Goal: Use online tool/utility: Utilize a website feature to perform a specific function

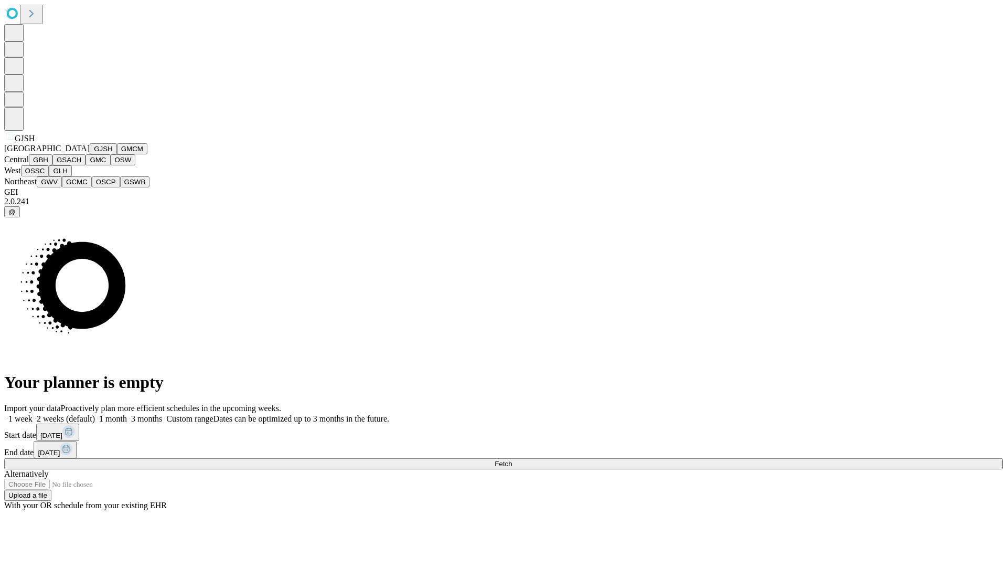
click at [90, 154] on button "GJSH" at bounding box center [103, 148] width 27 height 11
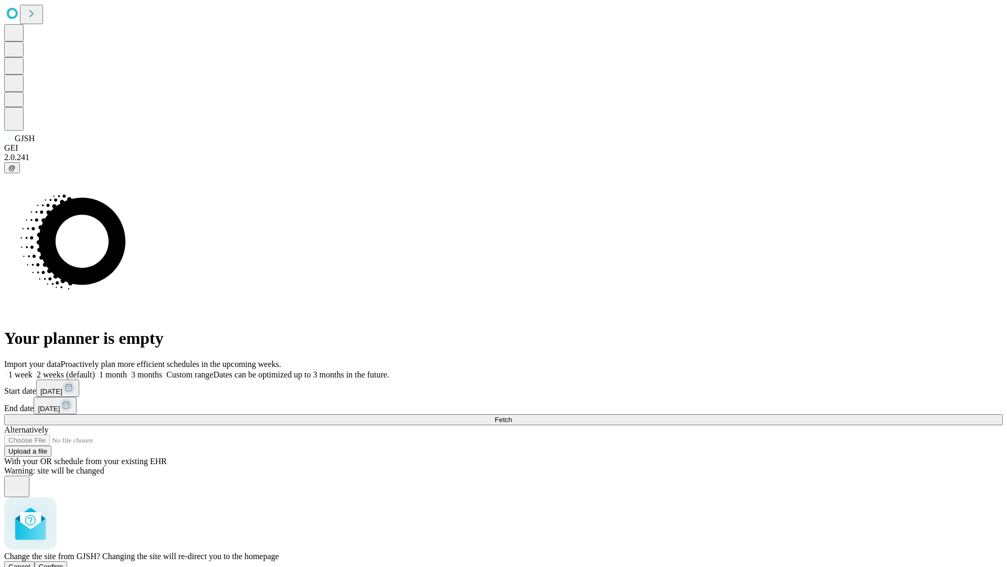
click at [63, 562] on span "Confirm" at bounding box center [51, 566] width 25 height 8
click at [127, 370] on label "1 month" at bounding box center [111, 374] width 32 height 9
click at [512, 415] on span "Fetch" at bounding box center [503, 419] width 17 height 8
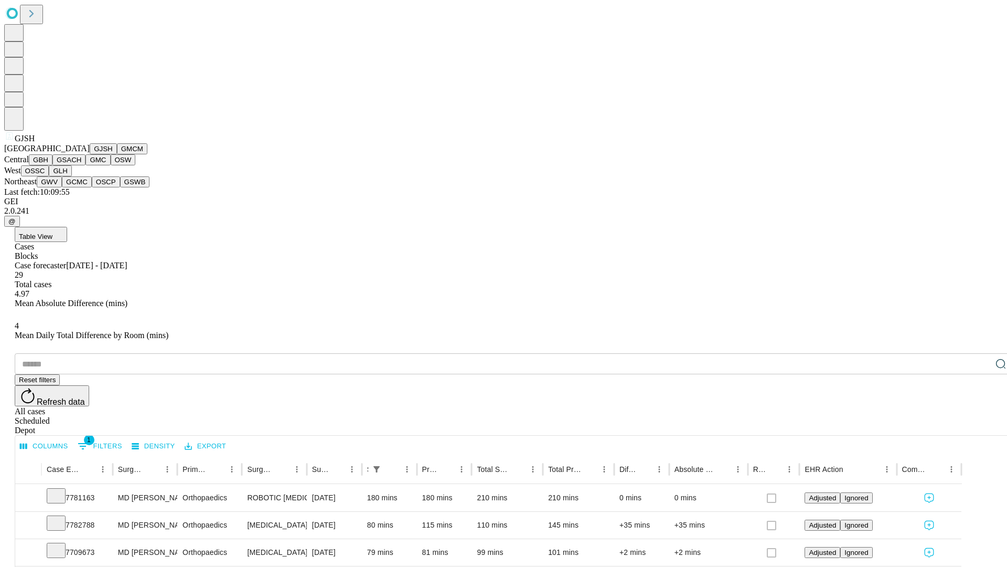
click at [117, 154] on button "GMCM" at bounding box center [132, 148] width 30 height 11
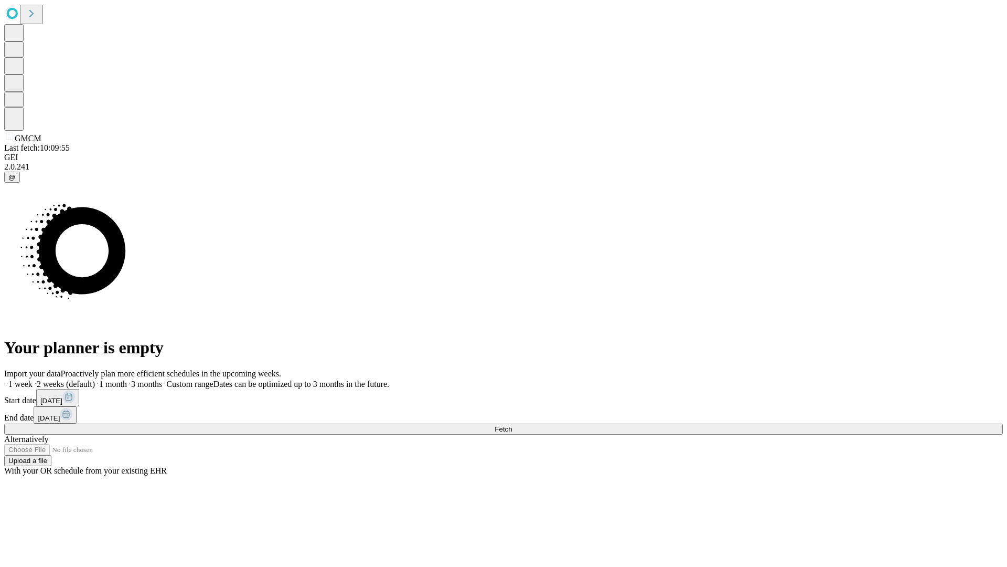
click at [127, 379] on label "1 month" at bounding box center [111, 383] width 32 height 9
click at [512, 425] on span "Fetch" at bounding box center [503, 429] width 17 height 8
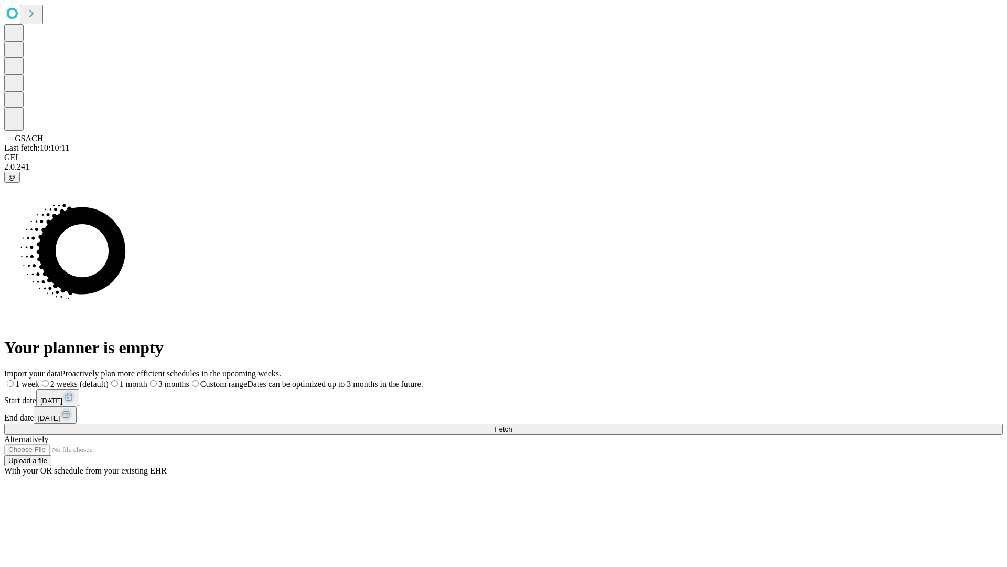
click at [147, 379] on label "1 month" at bounding box center [128, 383] width 39 height 9
click at [512, 425] on span "Fetch" at bounding box center [503, 429] width 17 height 8
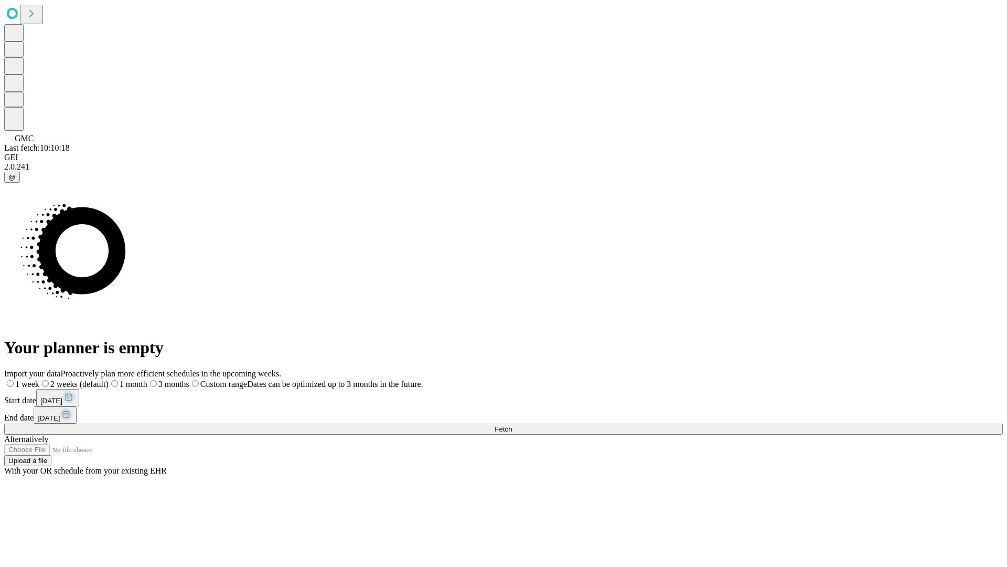
click at [147, 379] on label "1 month" at bounding box center [128, 383] width 39 height 9
click at [512, 425] on span "Fetch" at bounding box center [503, 429] width 17 height 8
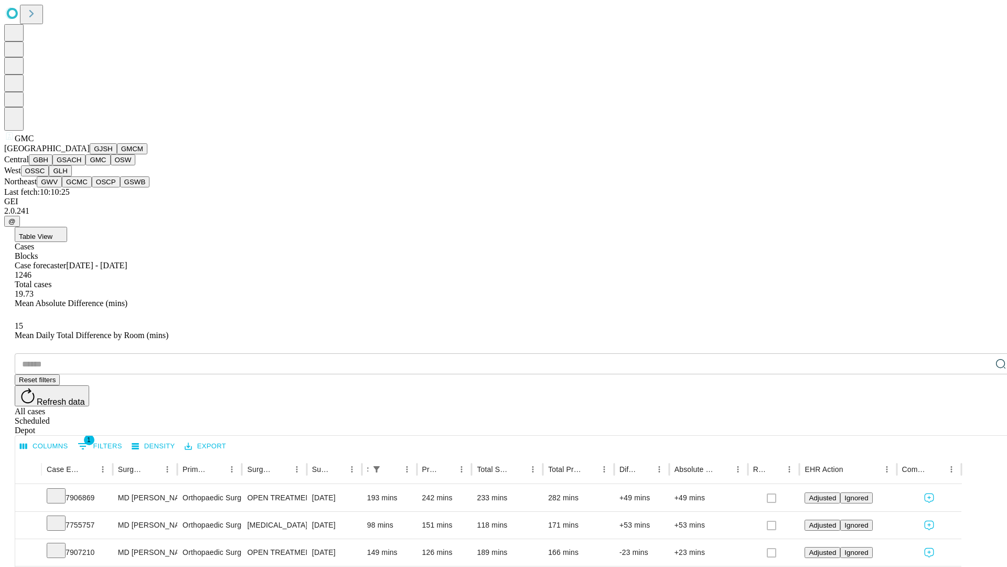
click at [111, 165] on button "OSW" at bounding box center [123, 159] width 25 height 11
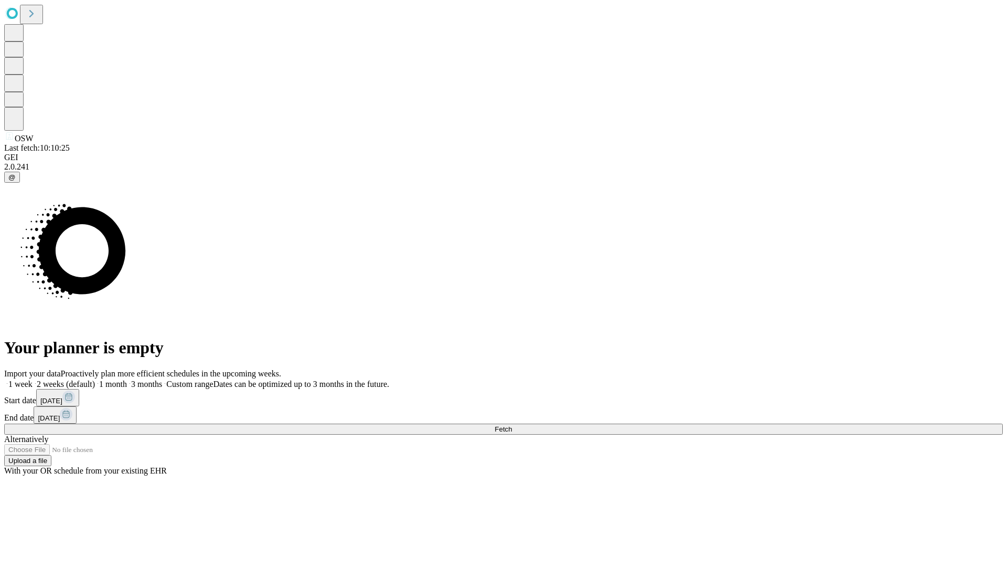
click at [127, 379] on label "1 month" at bounding box center [111, 383] width 32 height 9
click at [512, 425] on span "Fetch" at bounding box center [503, 429] width 17 height 8
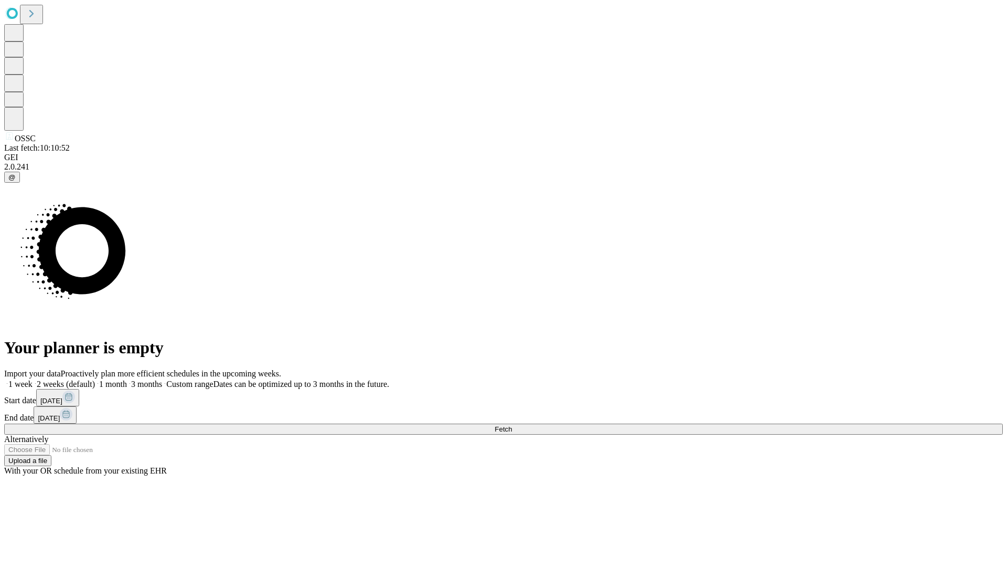
click at [512, 425] on span "Fetch" at bounding box center [503, 429] width 17 height 8
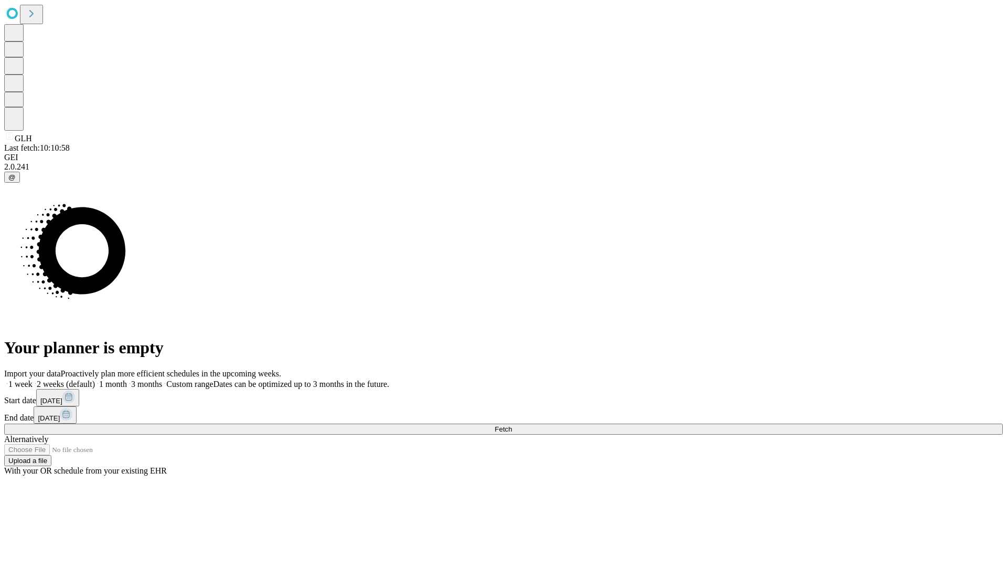
click at [512, 425] on span "Fetch" at bounding box center [503, 429] width 17 height 8
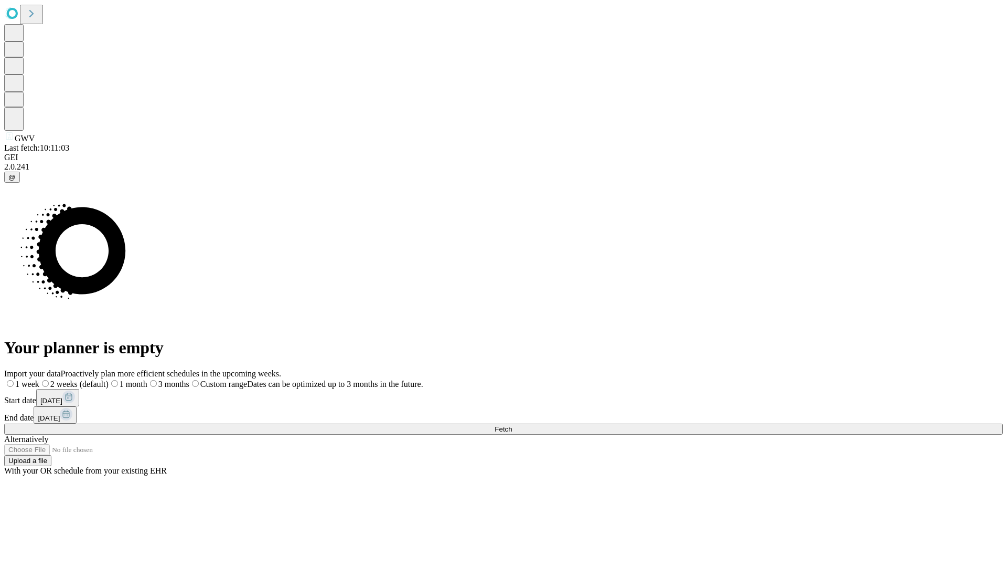
click at [147, 379] on label "1 month" at bounding box center [128, 383] width 39 height 9
click at [512, 425] on span "Fetch" at bounding box center [503, 429] width 17 height 8
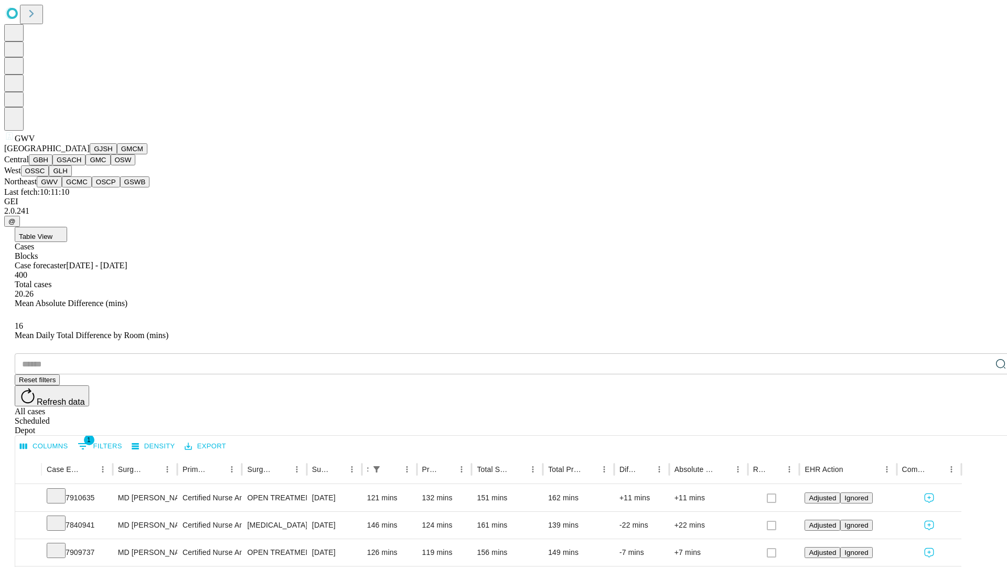
click at [81, 187] on button "GCMC" at bounding box center [77, 181] width 30 height 11
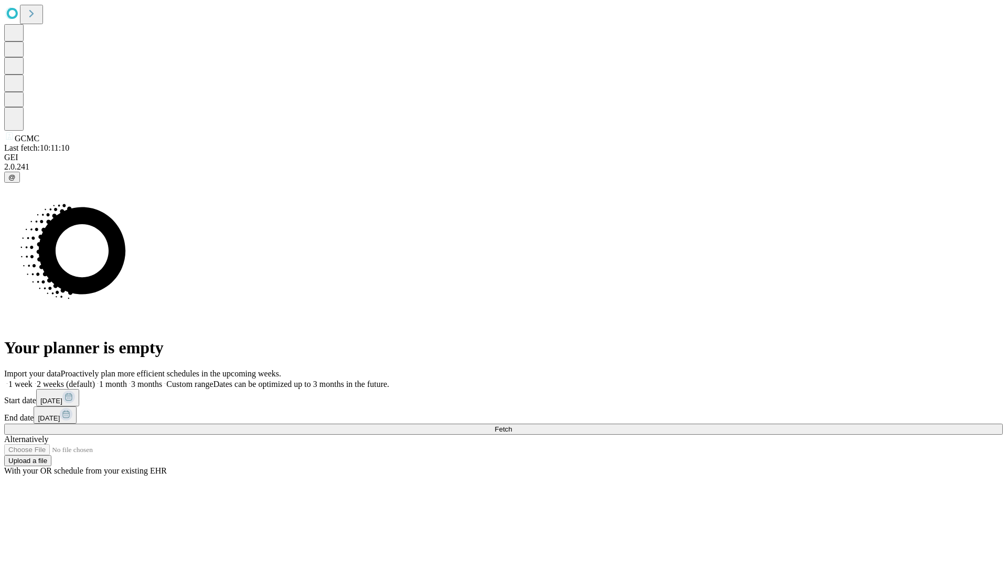
click at [127, 379] on label "1 month" at bounding box center [111, 383] width 32 height 9
click at [512, 425] on span "Fetch" at bounding box center [503, 429] width 17 height 8
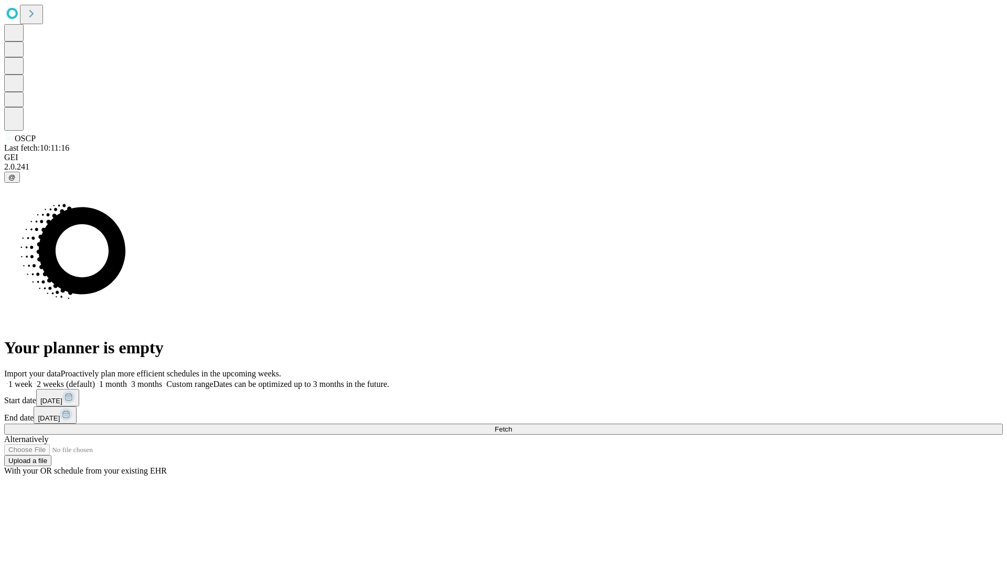
click at [512, 425] on span "Fetch" at bounding box center [503, 429] width 17 height 8
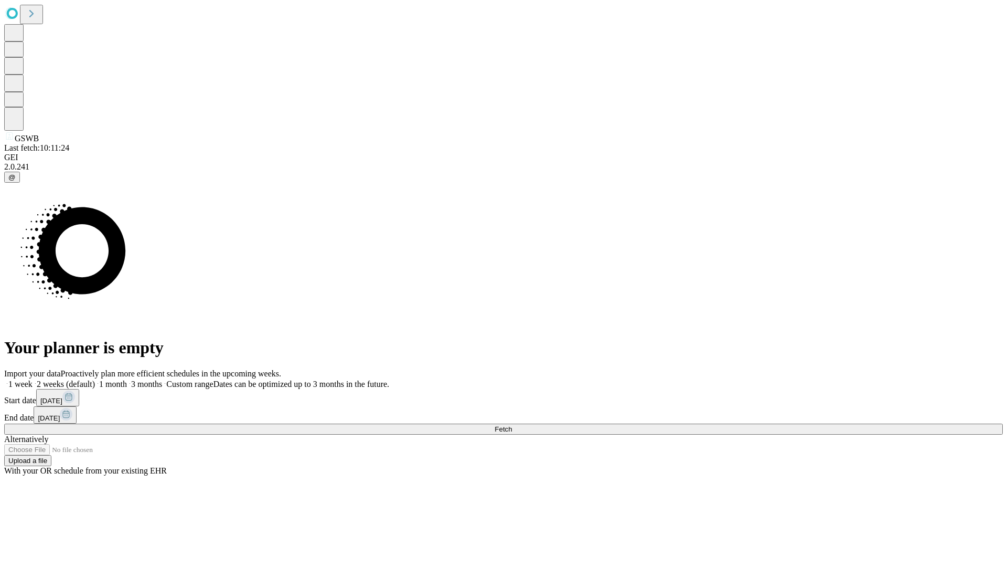
click at [127, 379] on label "1 month" at bounding box center [111, 383] width 32 height 9
click at [512, 425] on span "Fetch" at bounding box center [503, 429] width 17 height 8
